Goal: Transaction & Acquisition: Book appointment/travel/reservation

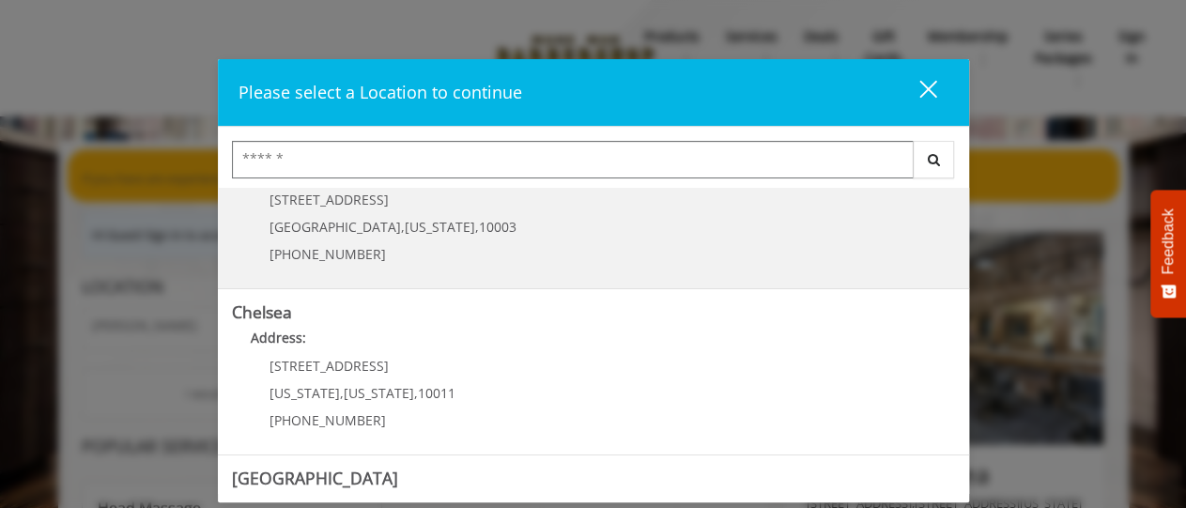
scroll to position [203, 0]
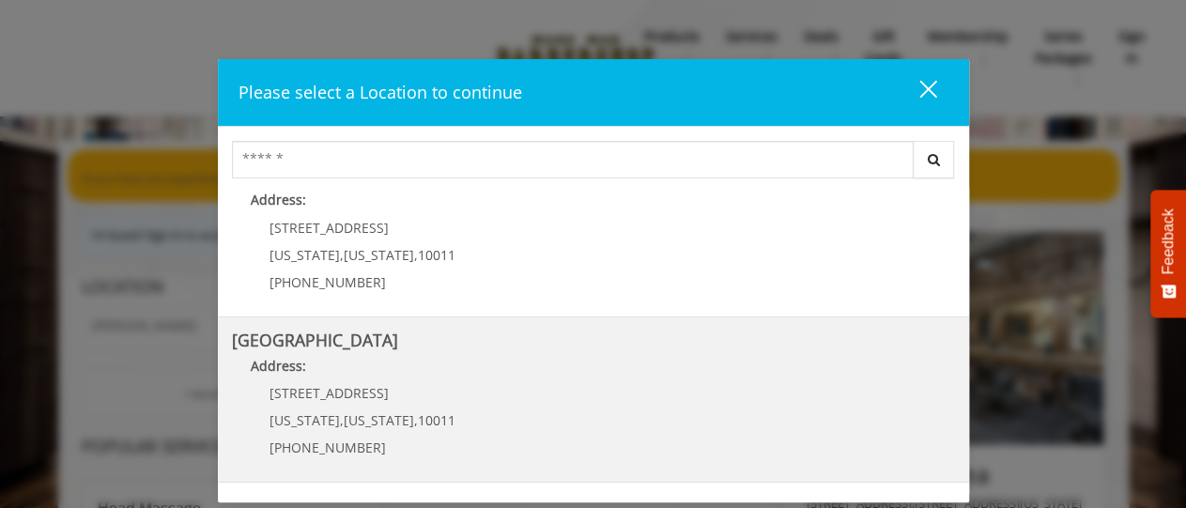
click at [519, 356] on Street "Address:" at bounding box center [593, 371] width 723 height 30
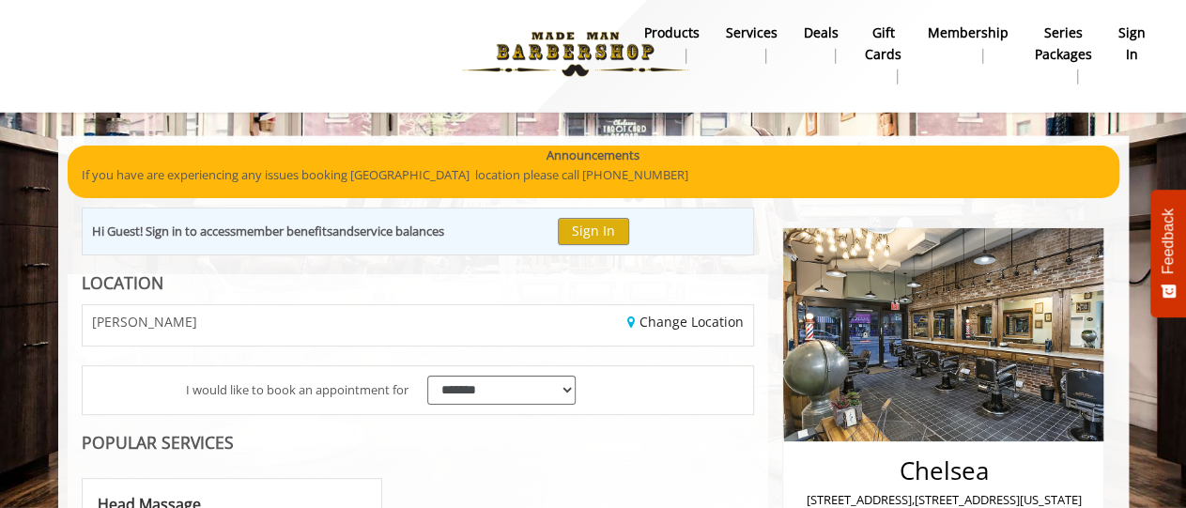
scroll to position [58, 0]
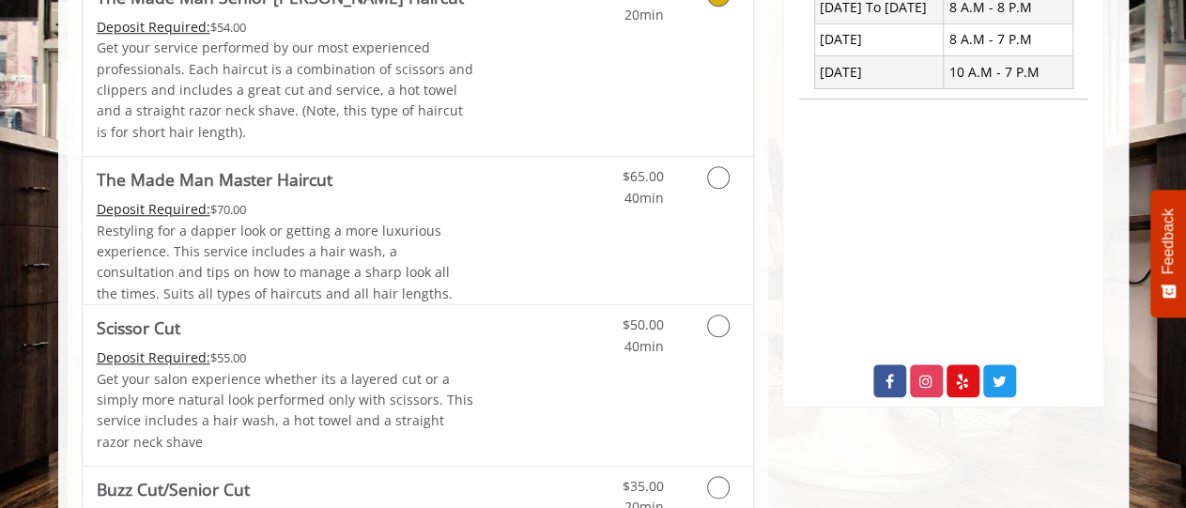
scroll to position [803, 0]
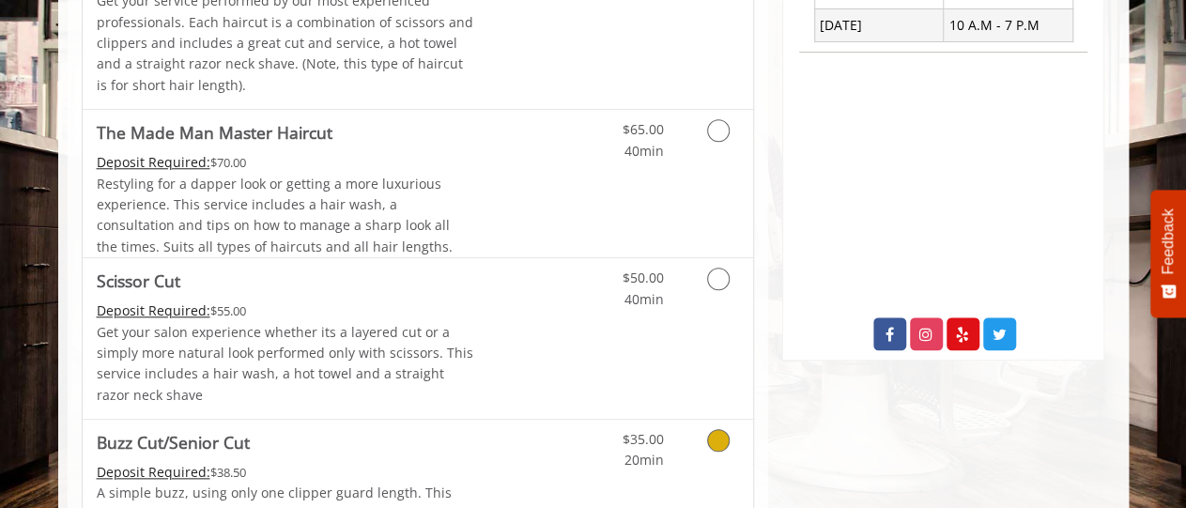
click at [720, 433] on icon "Grooming services" at bounding box center [718, 440] width 23 height 23
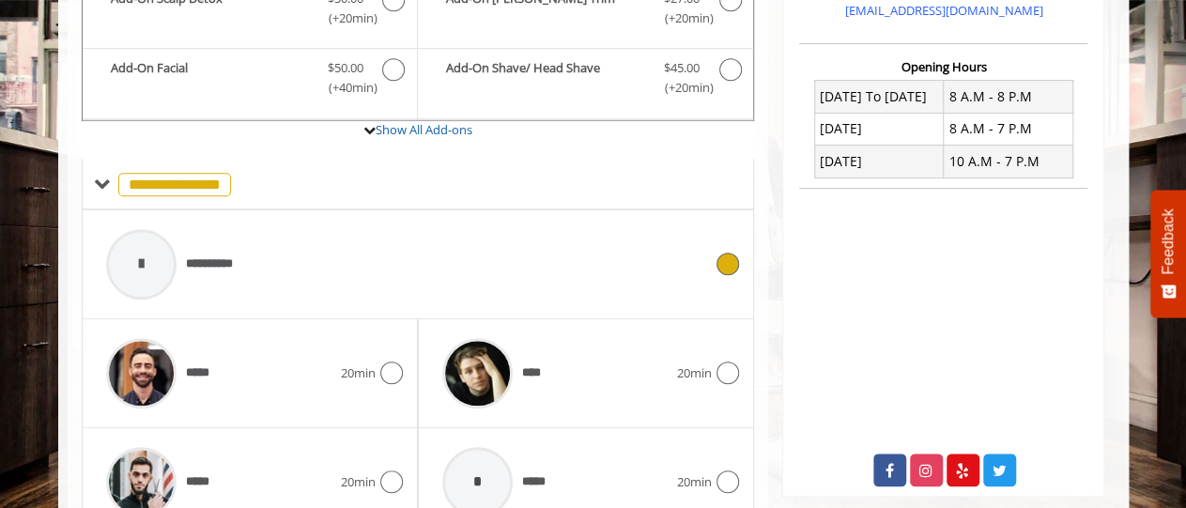
scroll to position [710, 0]
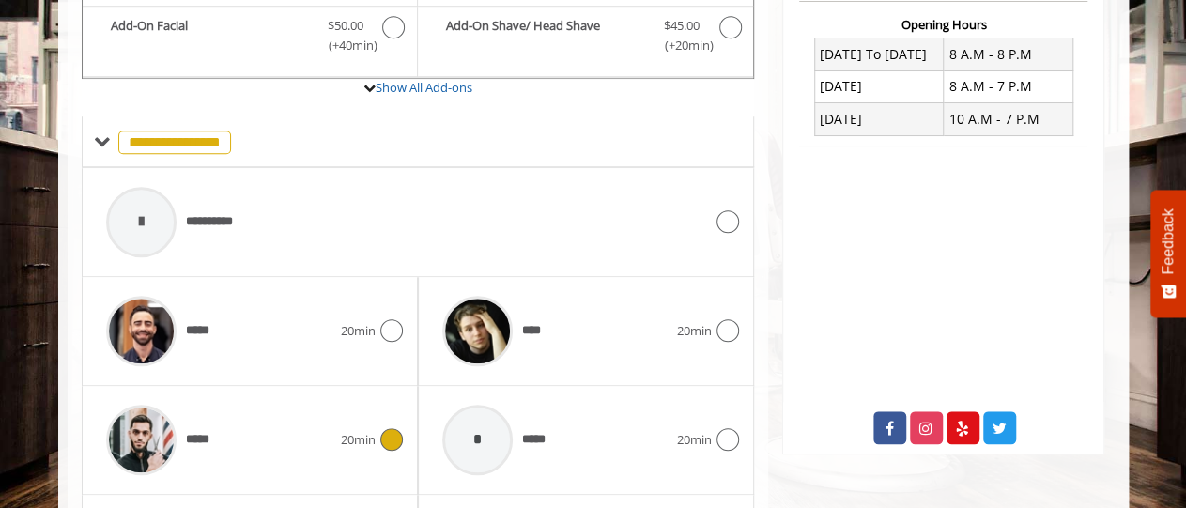
click at [391, 433] on icon at bounding box center [391, 439] width 23 height 23
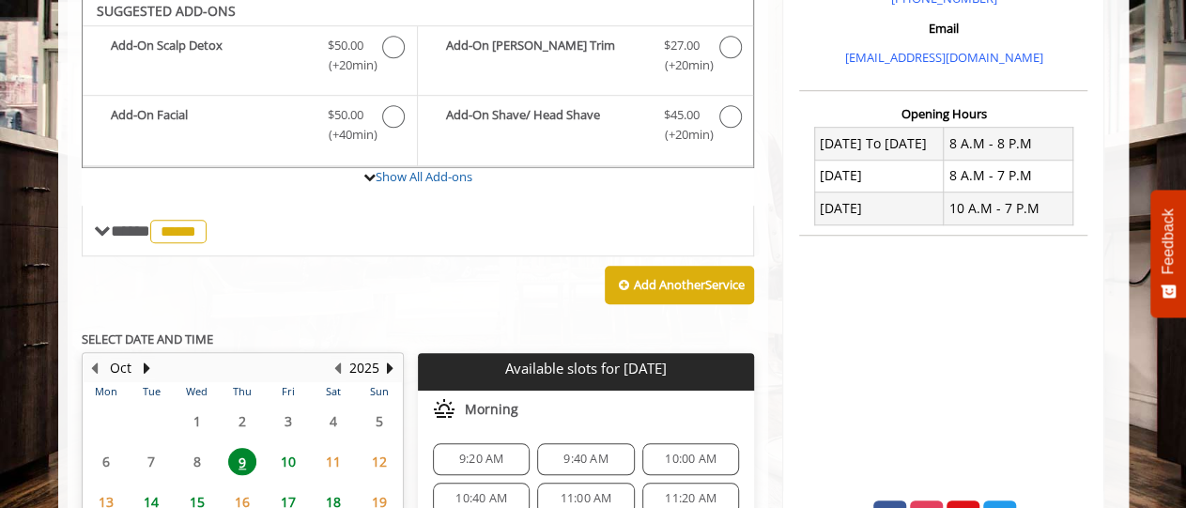
scroll to position [612, 0]
